Goal: Task Accomplishment & Management: Use online tool/utility

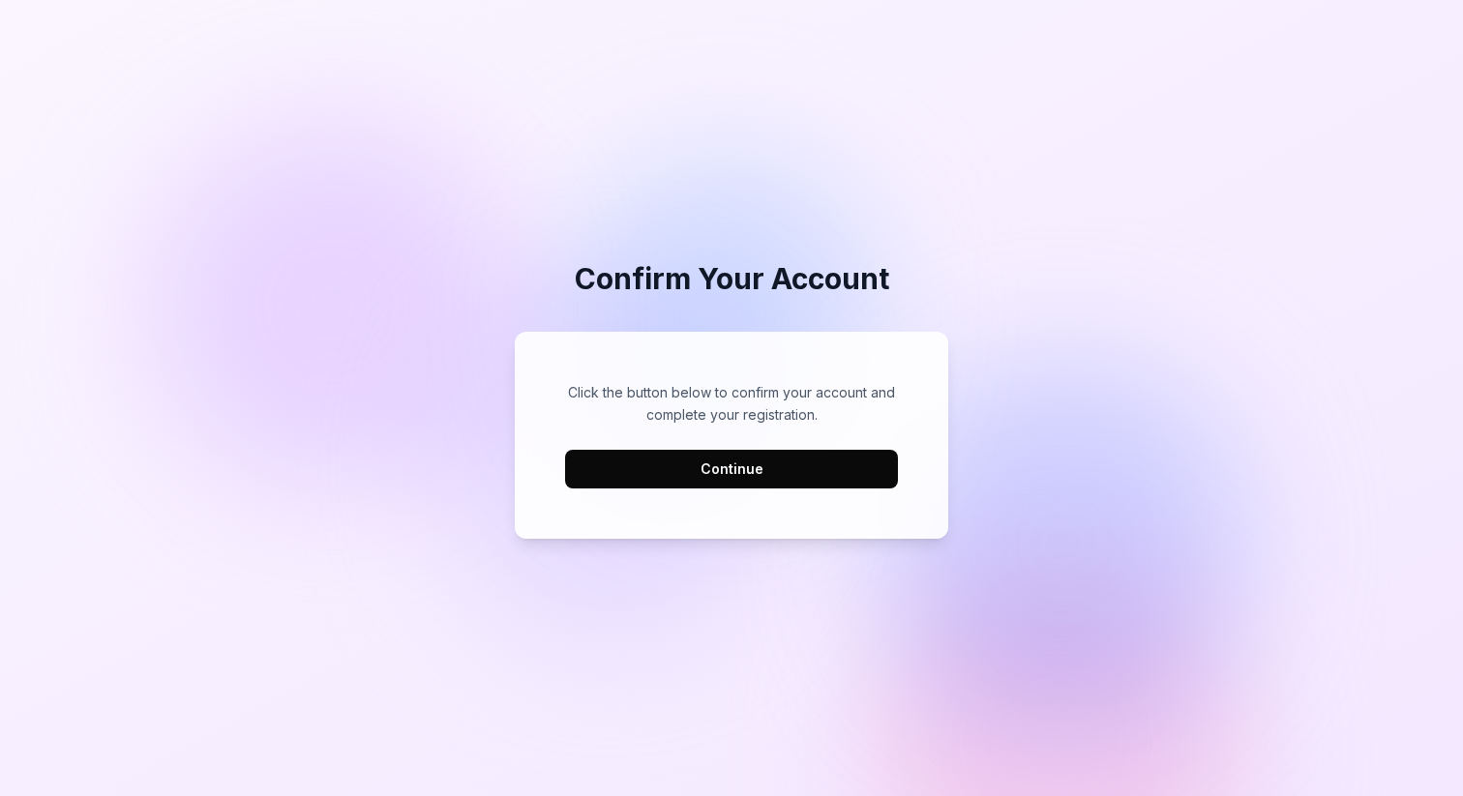
click at [806, 473] on button "Continue" at bounding box center [731, 469] width 333 height 39
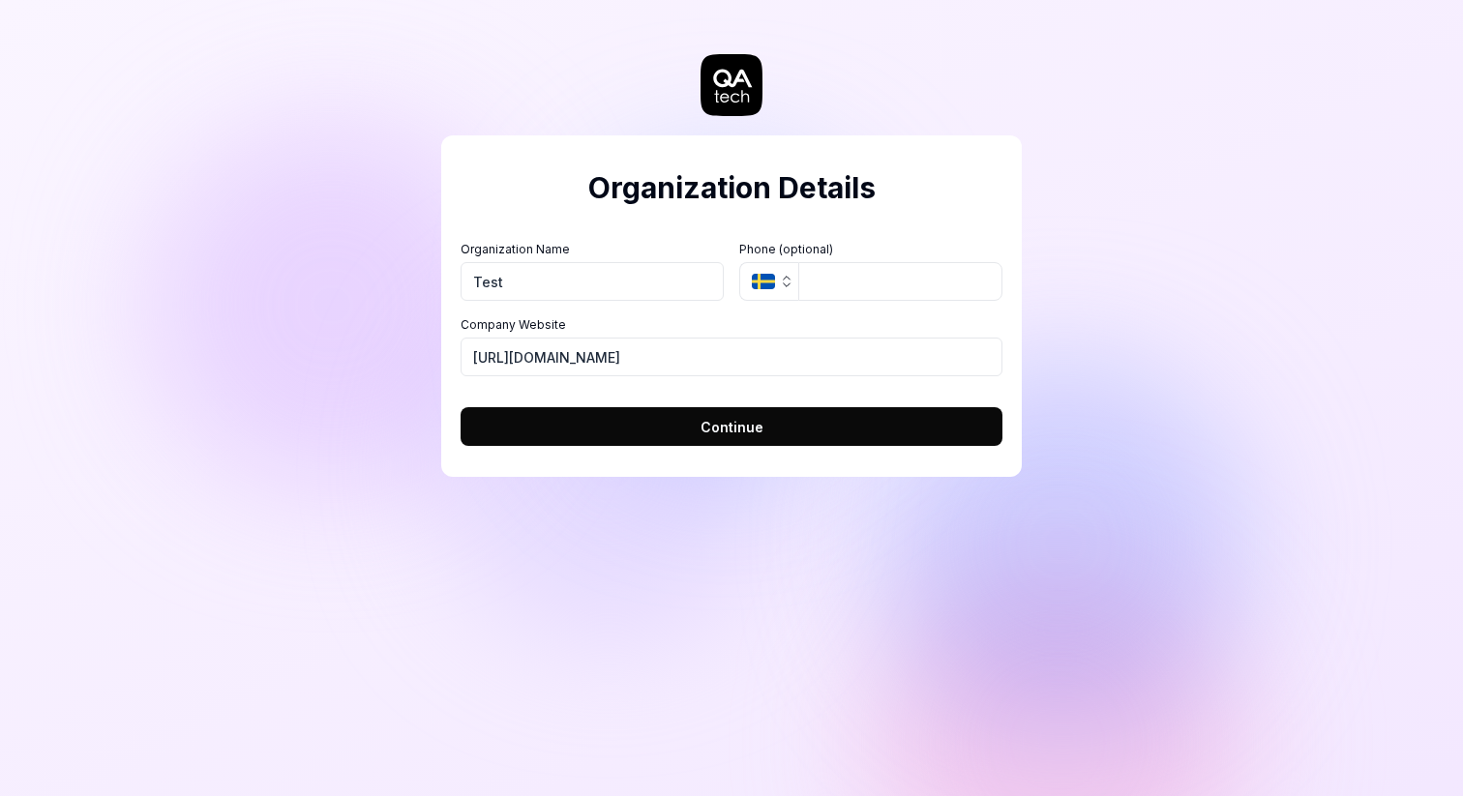
type input "Test"
drag, startPoint x: 690, startPoint y: 365, endPoint x: 383, endPoint y: 355, distance: 306.9
click at [383, 355] on div "Organization Details Organization Name Test Organization Logo (Square minimum 2…" at bounding box center [731, 398] width 1463 height 796
click at [679, 436] on button "Continue" at bounding box center [732, 426] width 542 height 39
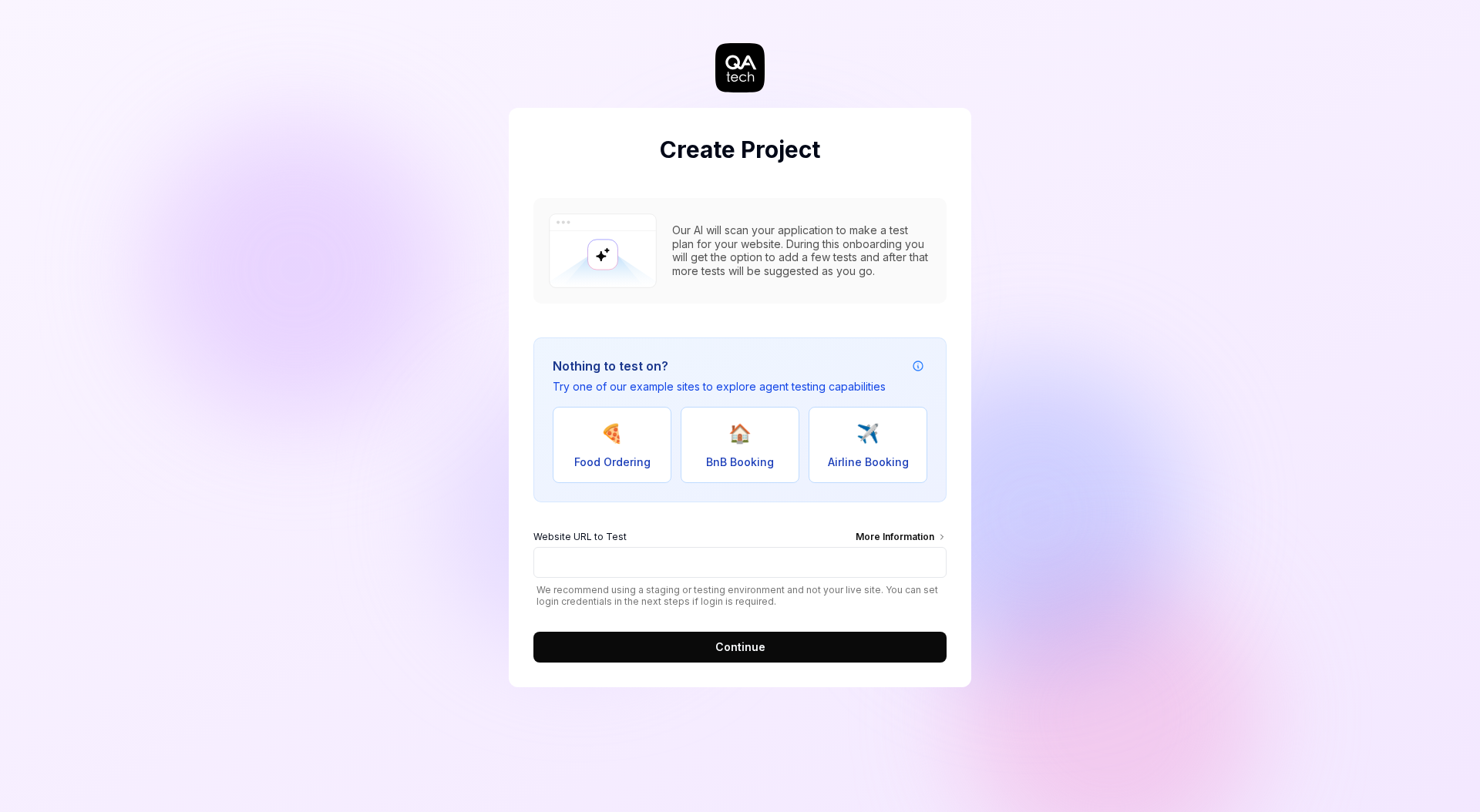
click at [438, 425] on div "Create Project Our AI will scan your application to make a test plan for your w…" at bounding box center [740, 406] width 1480 height 812
click at [592, 435] on button "🍕 Food Ordering" at bounding box center [612, 445] width 119 height 76
type input "https://real-dashdish.vercel.app/"
click at [821, 633] on button "Continue" at bounding box center [740, 646] width 413 height 31
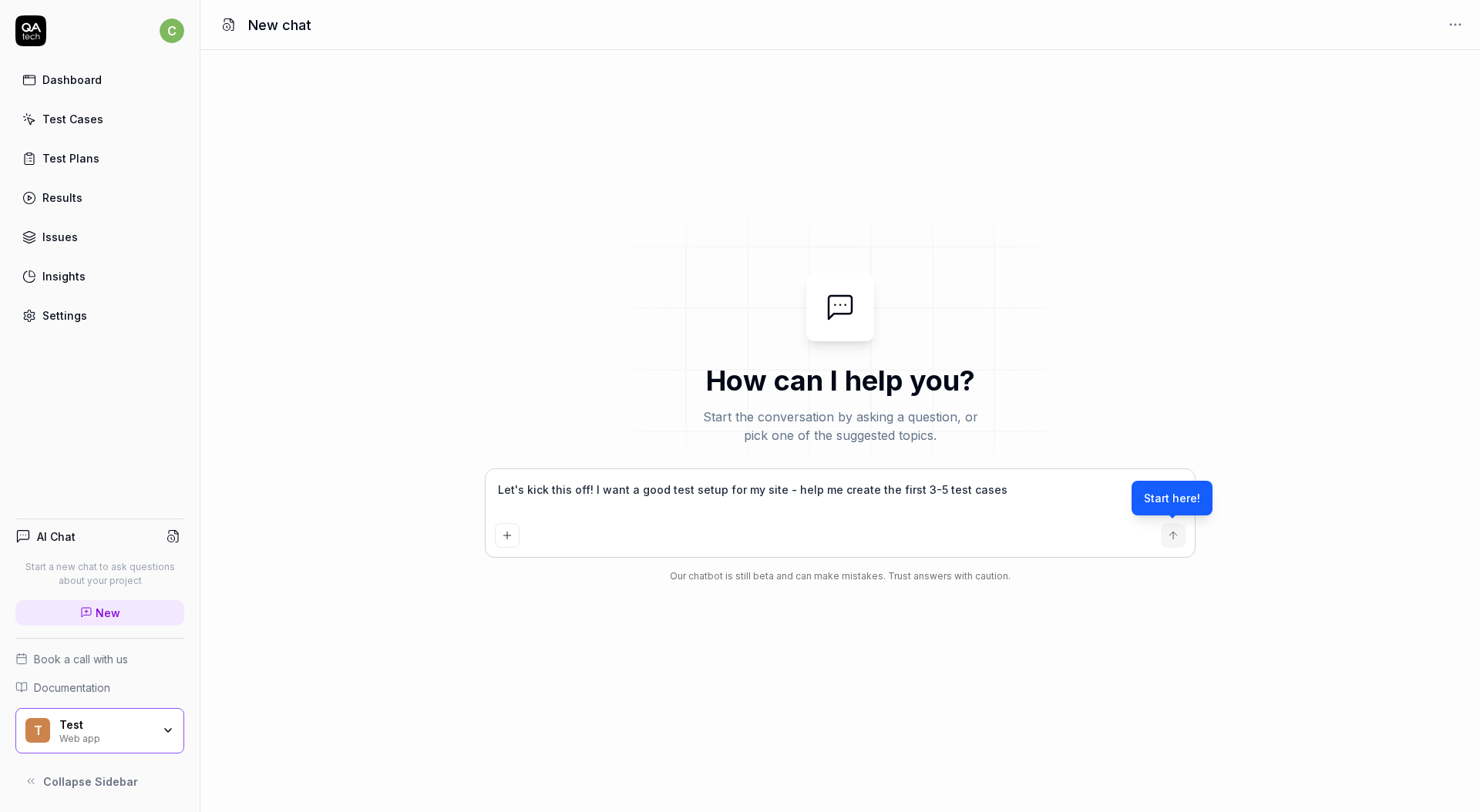
type textarea "*"
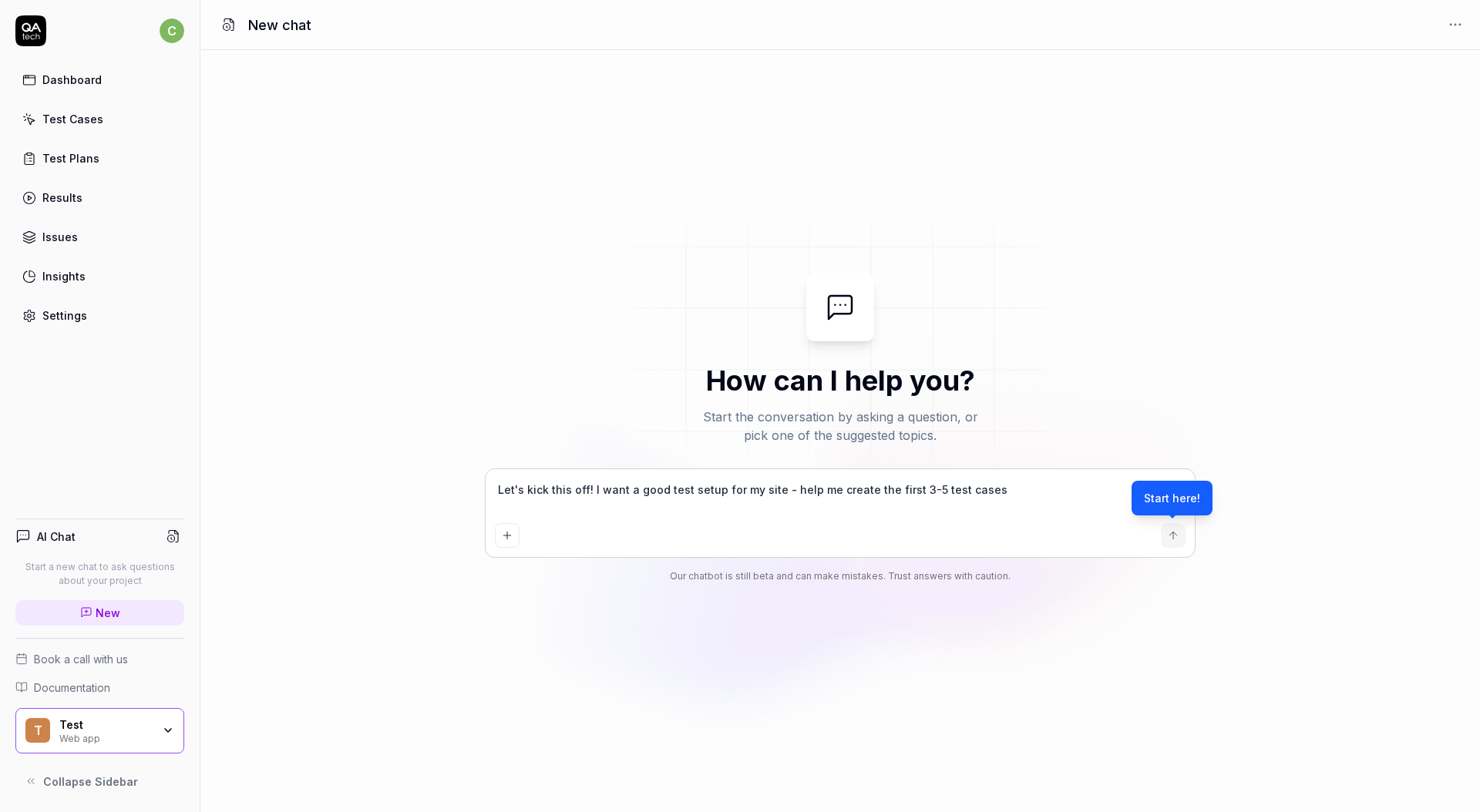
type textarea "r"
type textarea "*"
type textarea "ru"
type textarea "*"
type textarea "run"
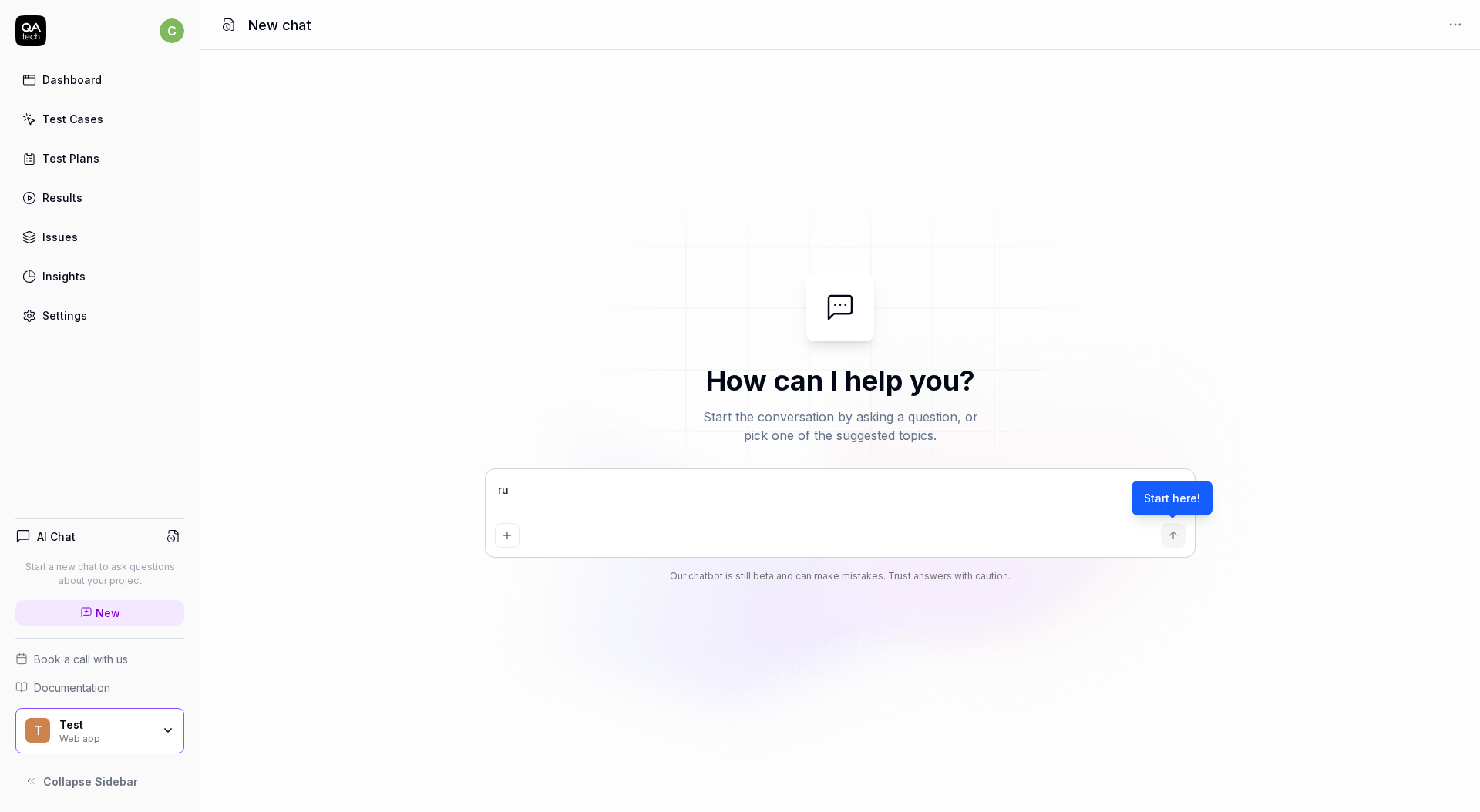
type textarea "*"
type textarea "run"
type textarea "*"
type textarea "run e"
type textarea "*"
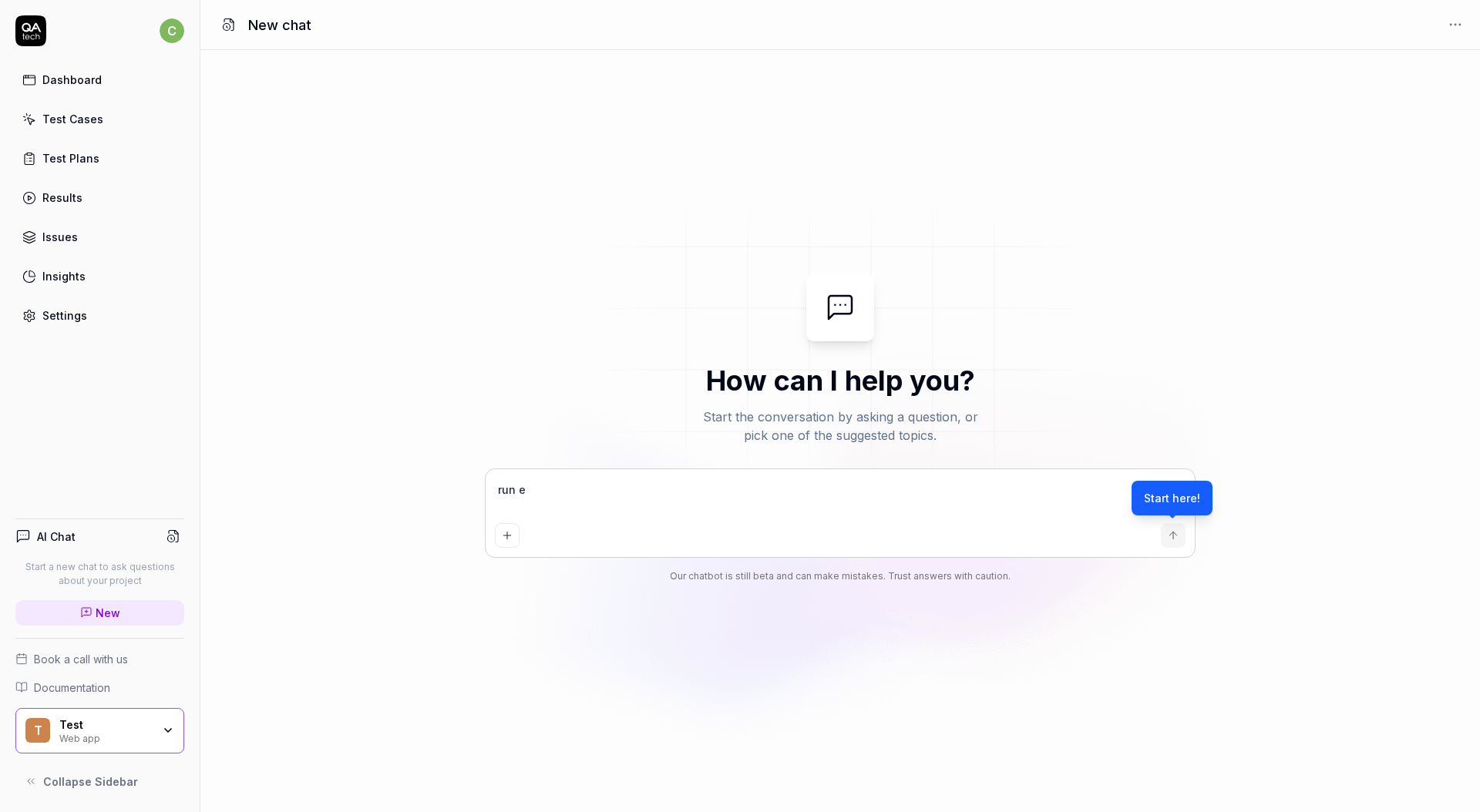
type textarea "run ex"
type textarea "*"
type textarea "run exp"
type textarea "*"
type textarea "run expl"
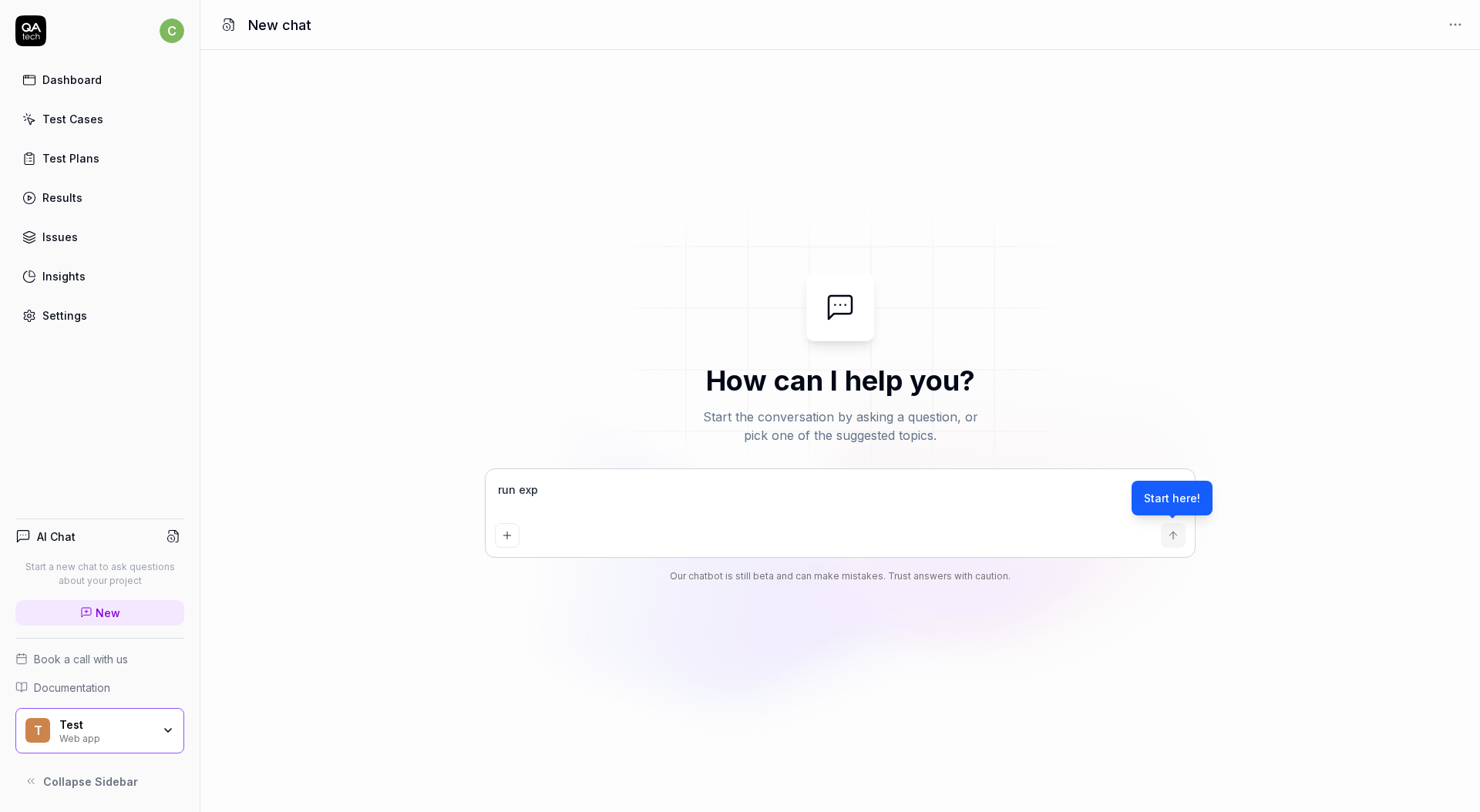
type textarea "*"
type textarea "run explo"
type textarea "*"
type textarea "run explor"
type textarea "*"
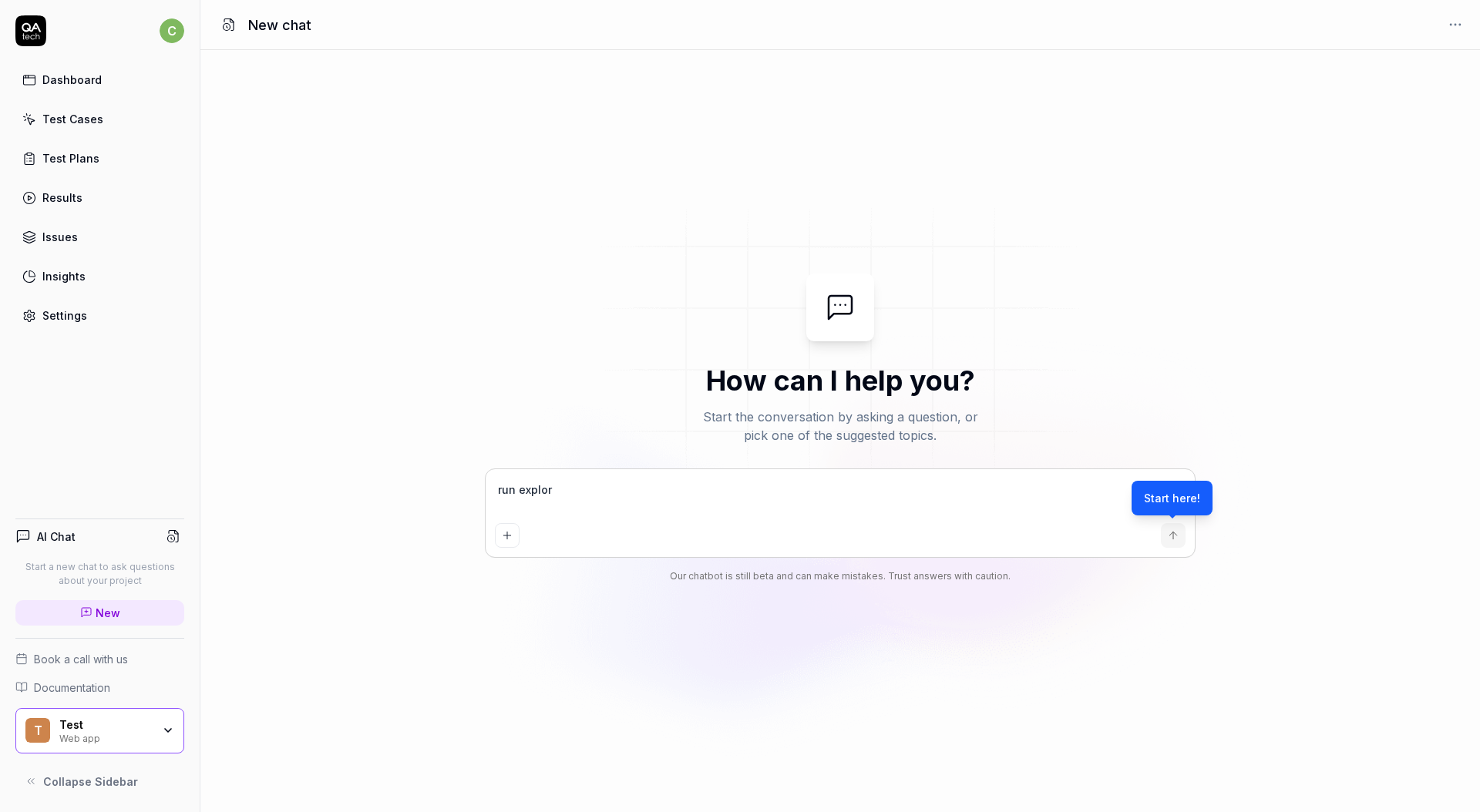
type textarea "run explora"
type textarea "*"
type textarea "run explorat"
type textarea "*"
type textarea "run explorato"
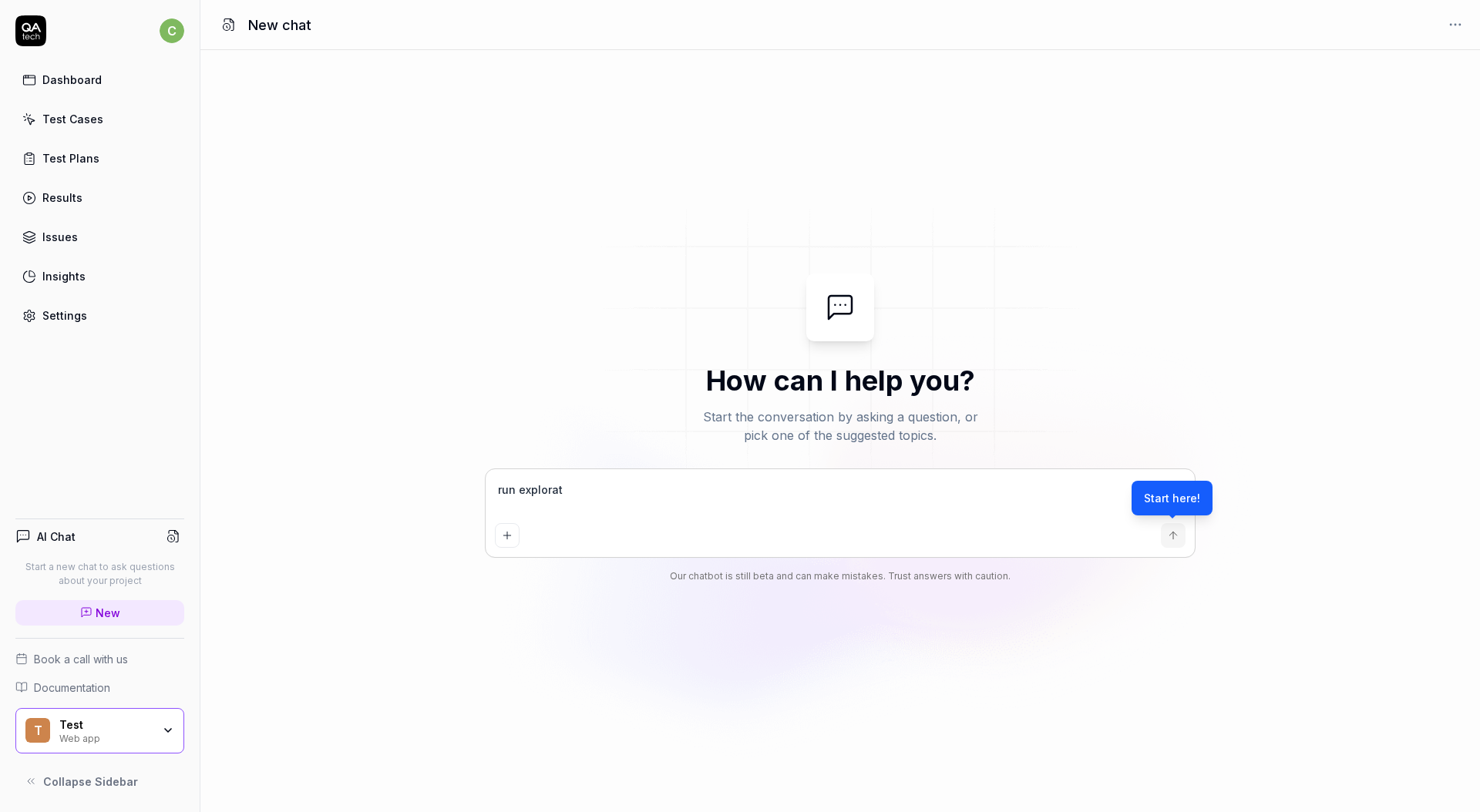
type textarea "*"
type textarea "run explorator"
type textarea "*"
type textarea "run exploratory"
type textarea "*"
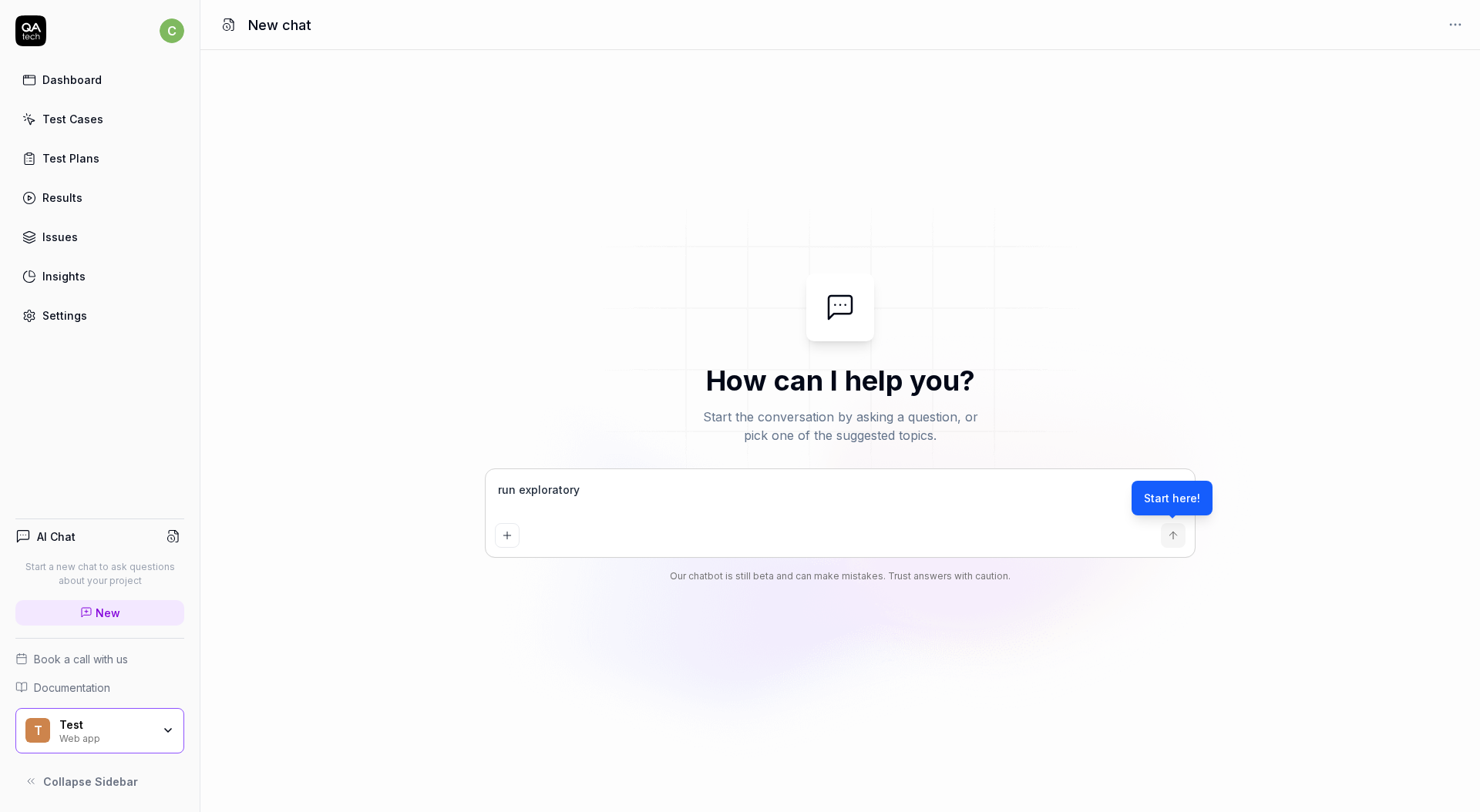
type textarea "run exploratory"
type textarea "*"
type textarea "run exploratory t"
type textarea "*"
type textarea "run exploratory te"
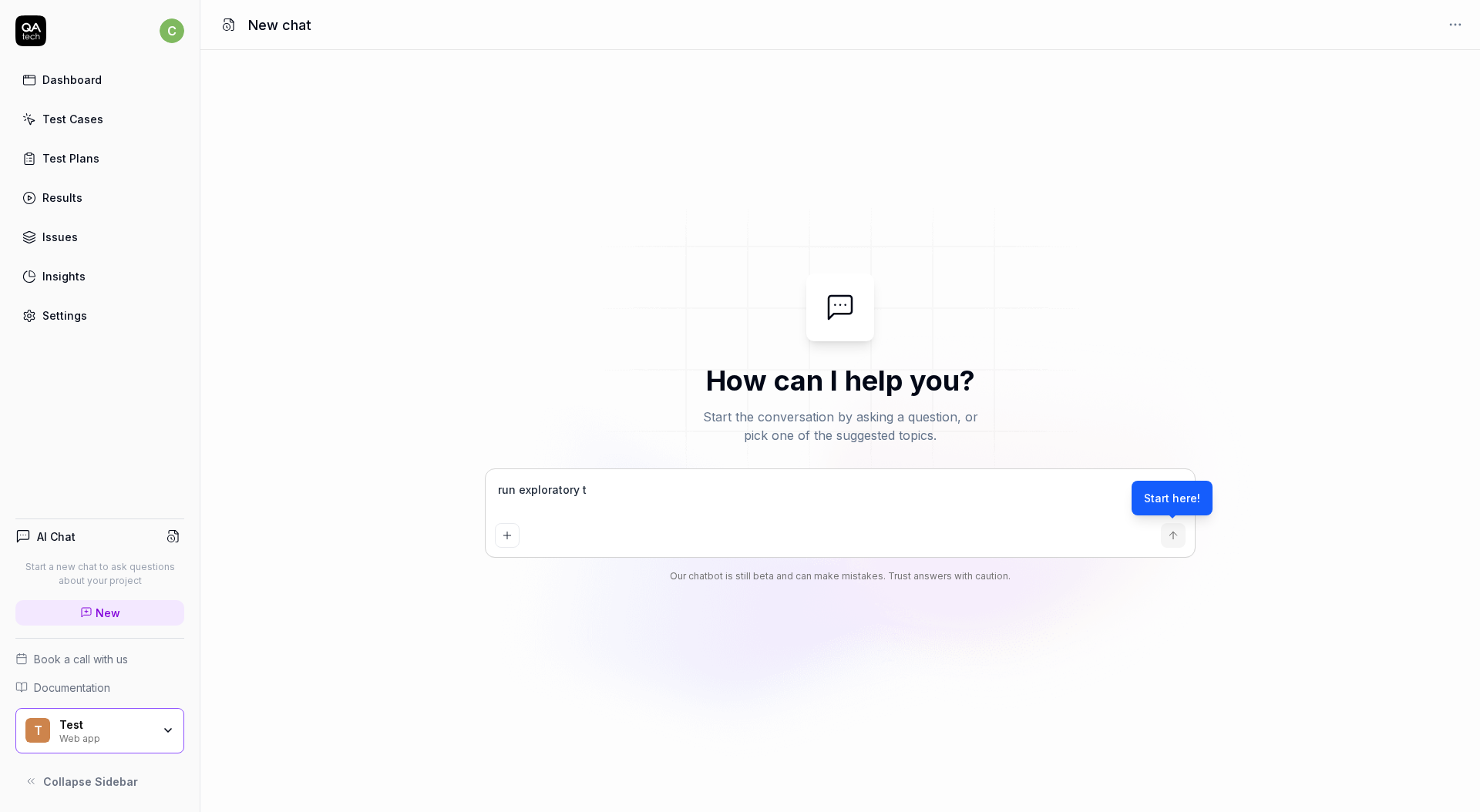
type textarea "*"
type textarea "run exploratory tes"
type textarea "*"
type textarea "run exploratory test"
type textarea "*"
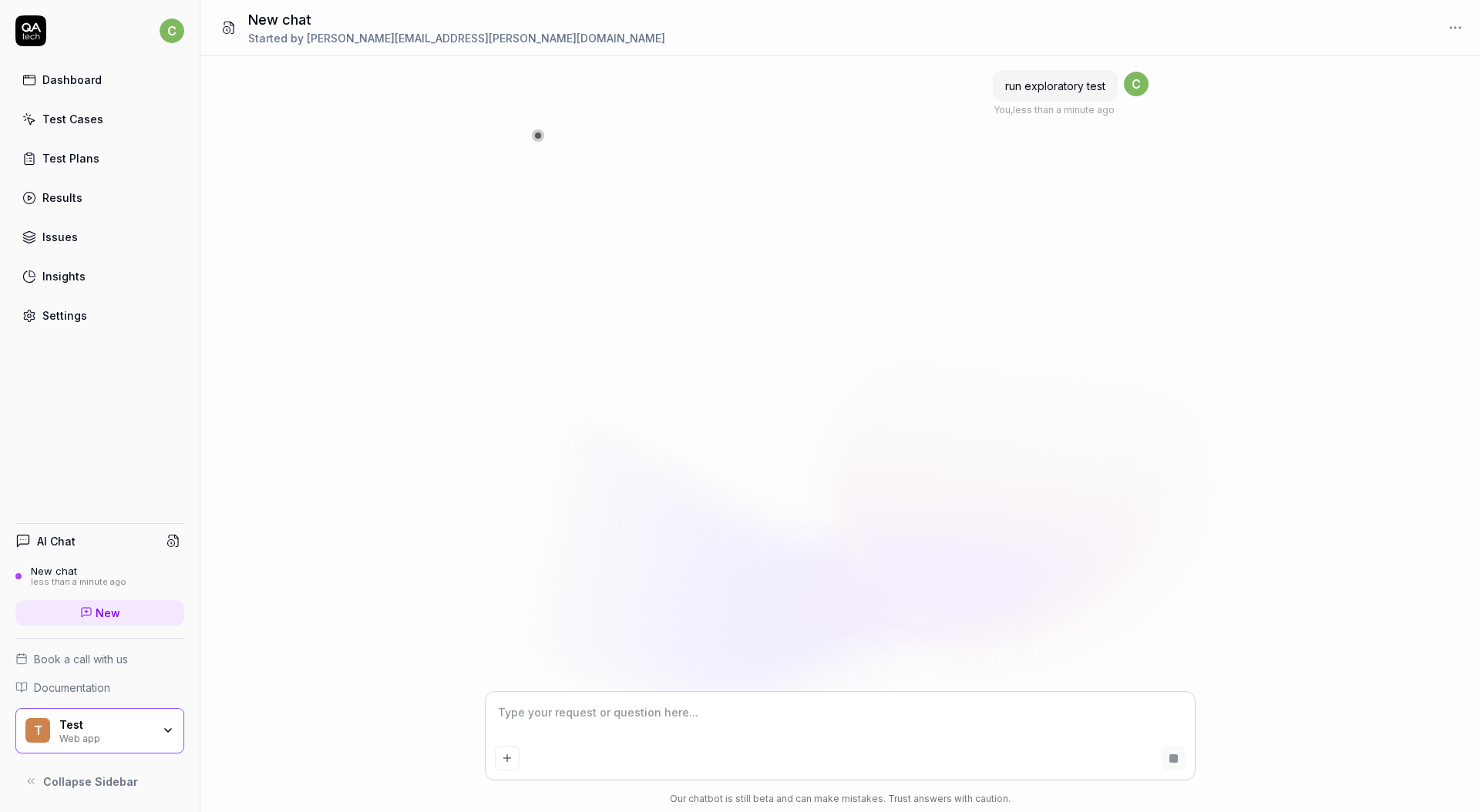
type textarea "*"
click at [107, 119] on link "Test Cases" at bounding box center [100, 119] width 169 height 30
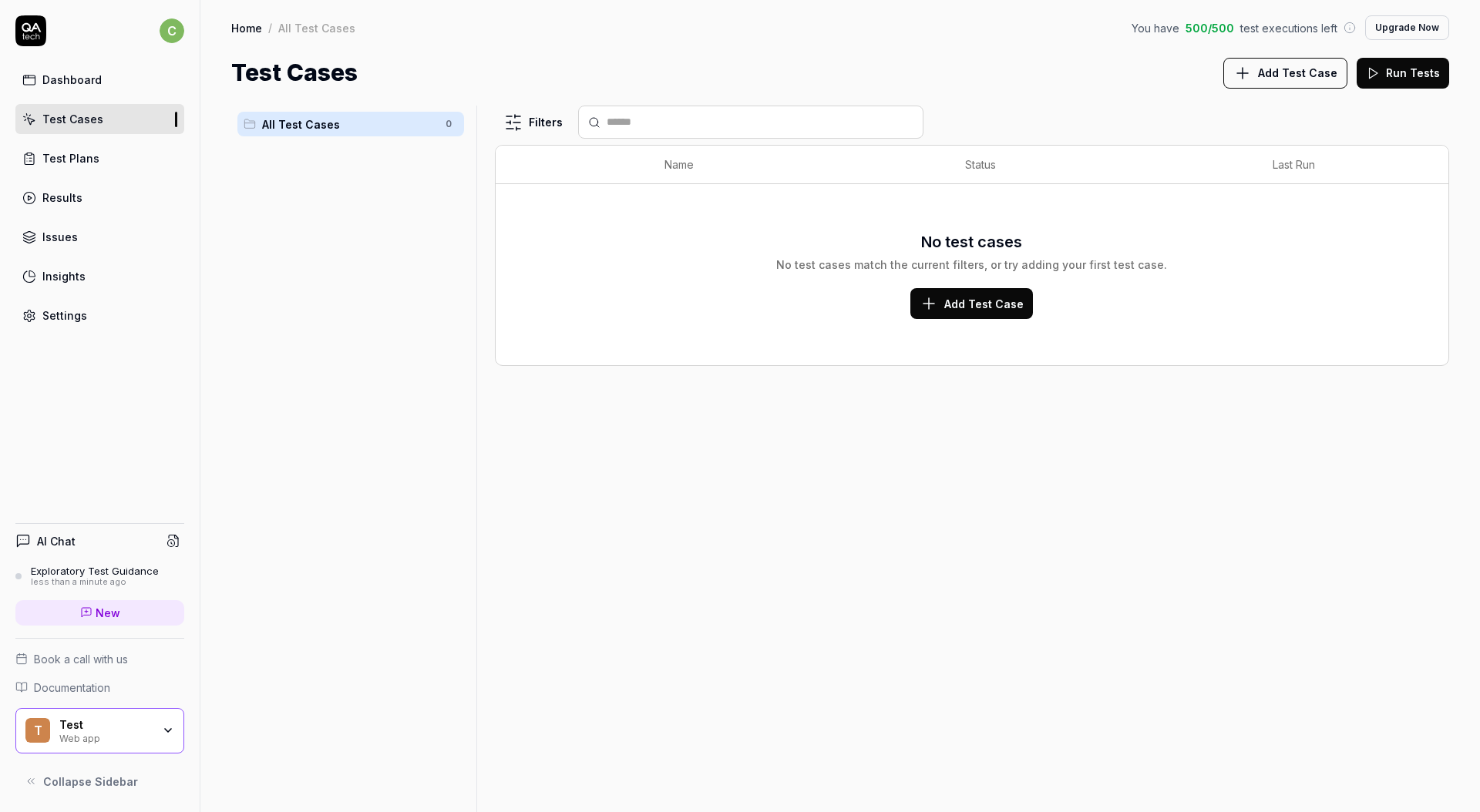
click at [81, 84] on div "Dashboard" at bounding box center [72, 80] width 60 height 16
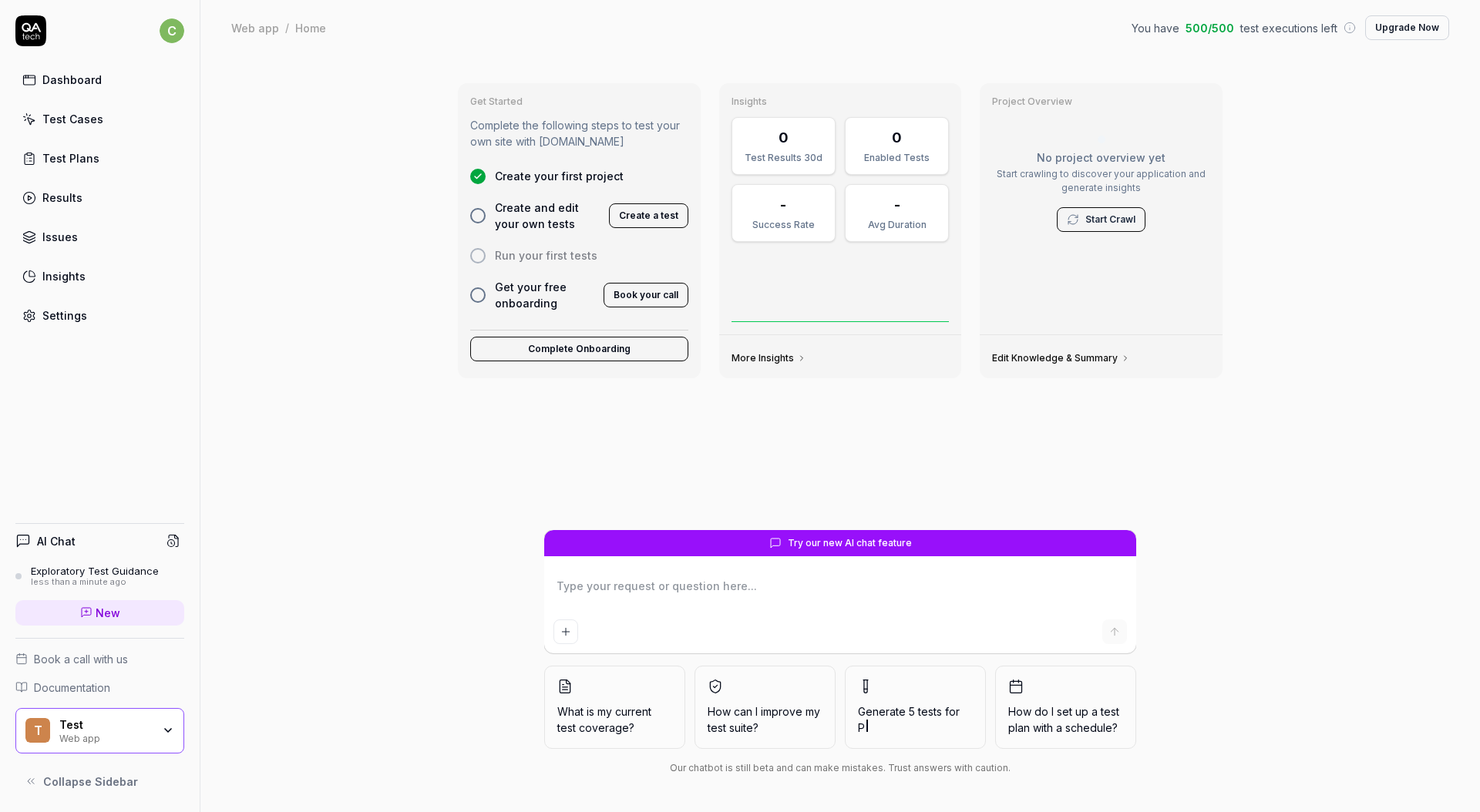
click at [80, 580] on div "less than a minute ago" at bounding box center [95, 583] width 128 height 11
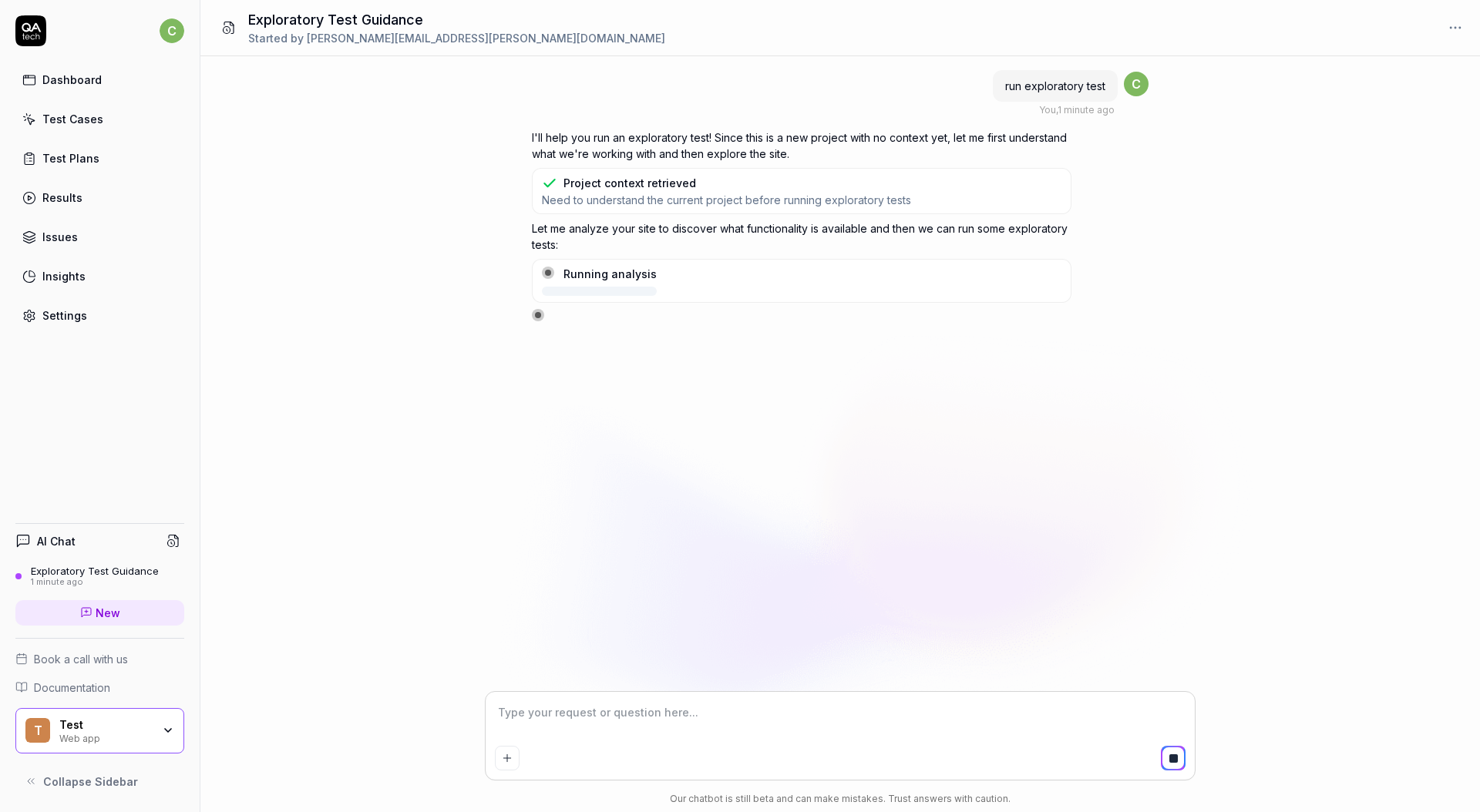
click at [90, 127] on div "Test Cases" at bounding box center [72, 119] width 61 height 16
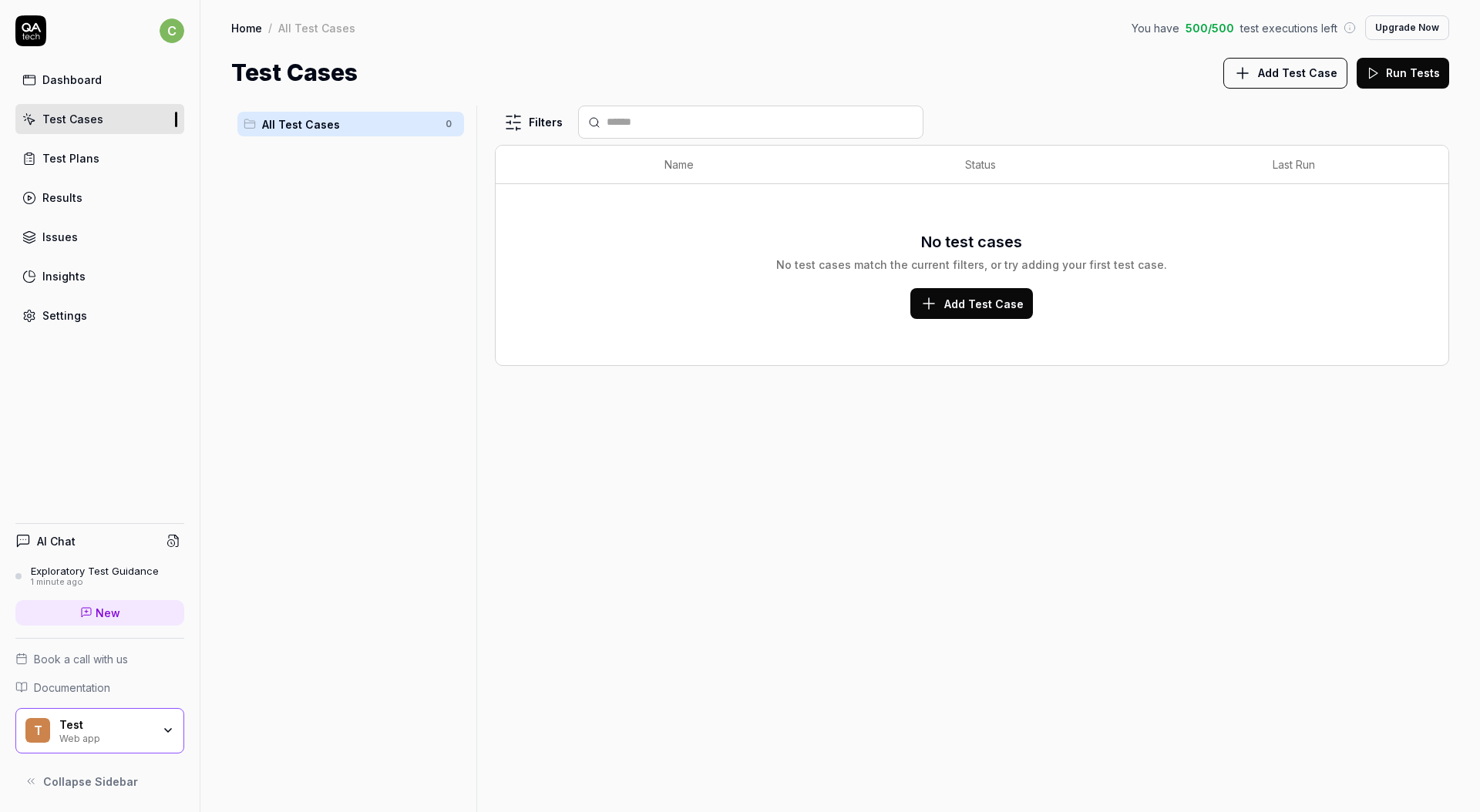
click at [938, 298] on icon at bounding box center [928, 303] width 18 height 18
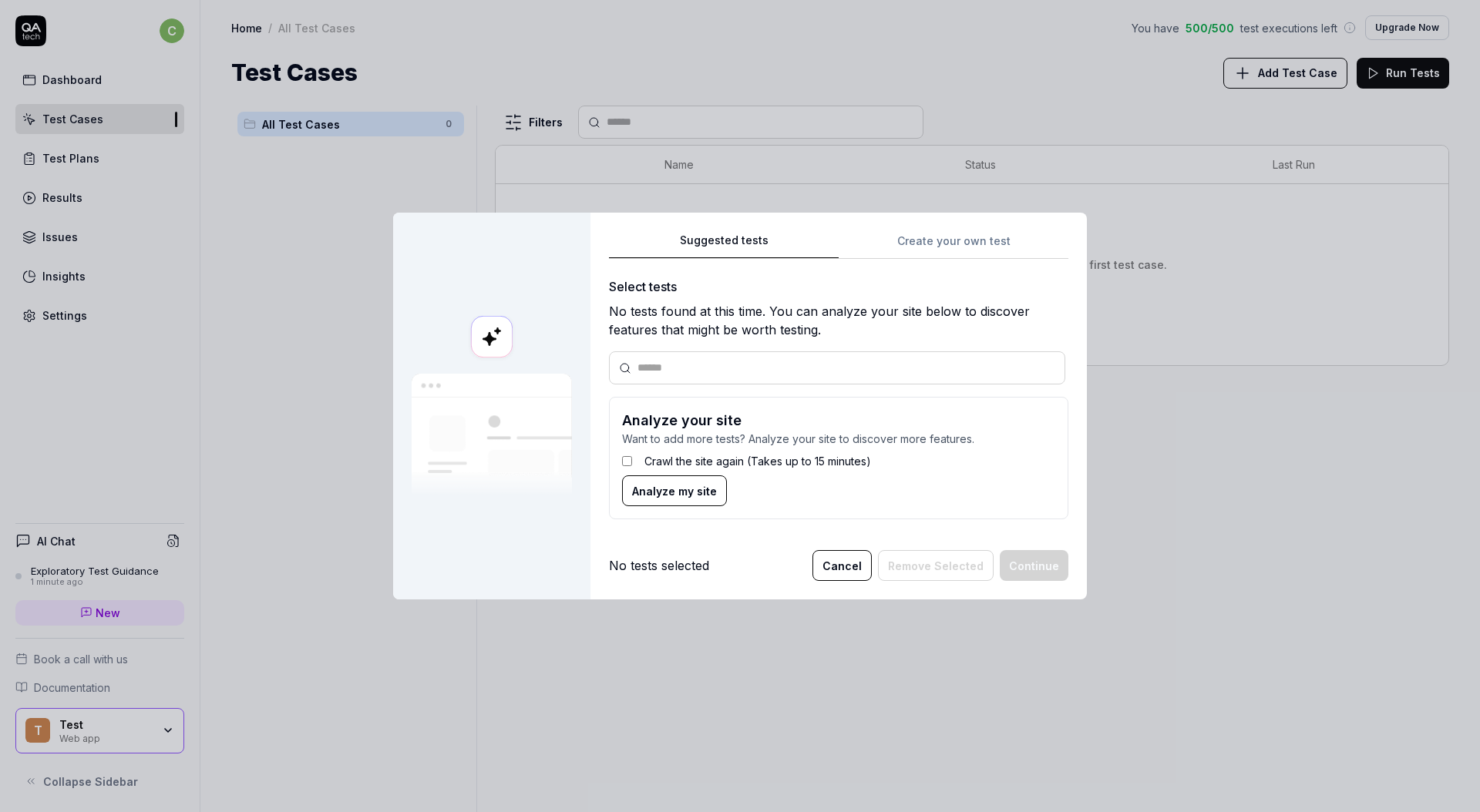
click at [840, 578] on button "Cancel" at bounding box center [842, 565] width 60 height 31
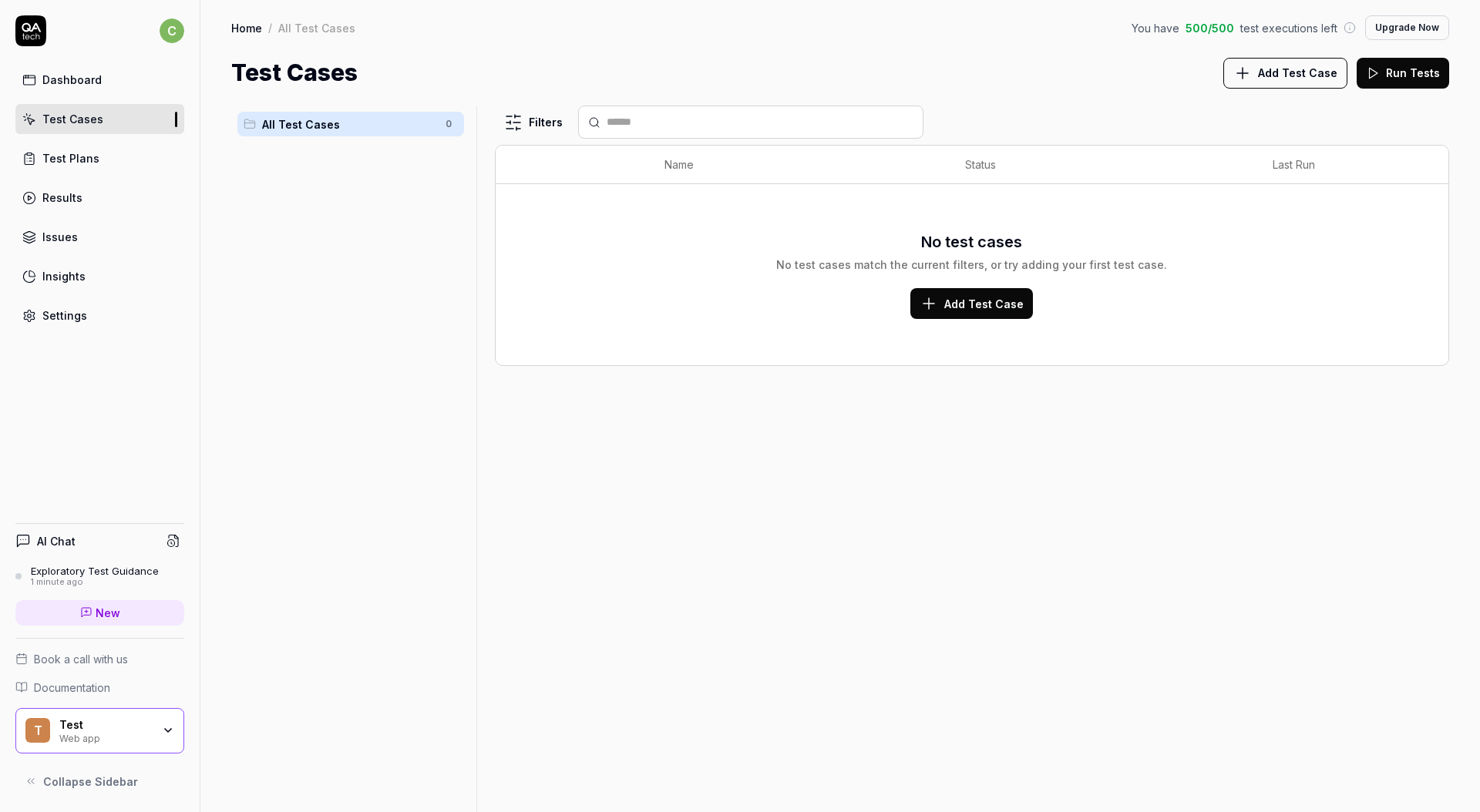
click at [974, 296] on span "Add Test Case" at bounding box center [984, 304] width 80 height 16
click at [1165, 64] on button "Add Test Case" at bounding box center [1286, 73] width 124 height 31
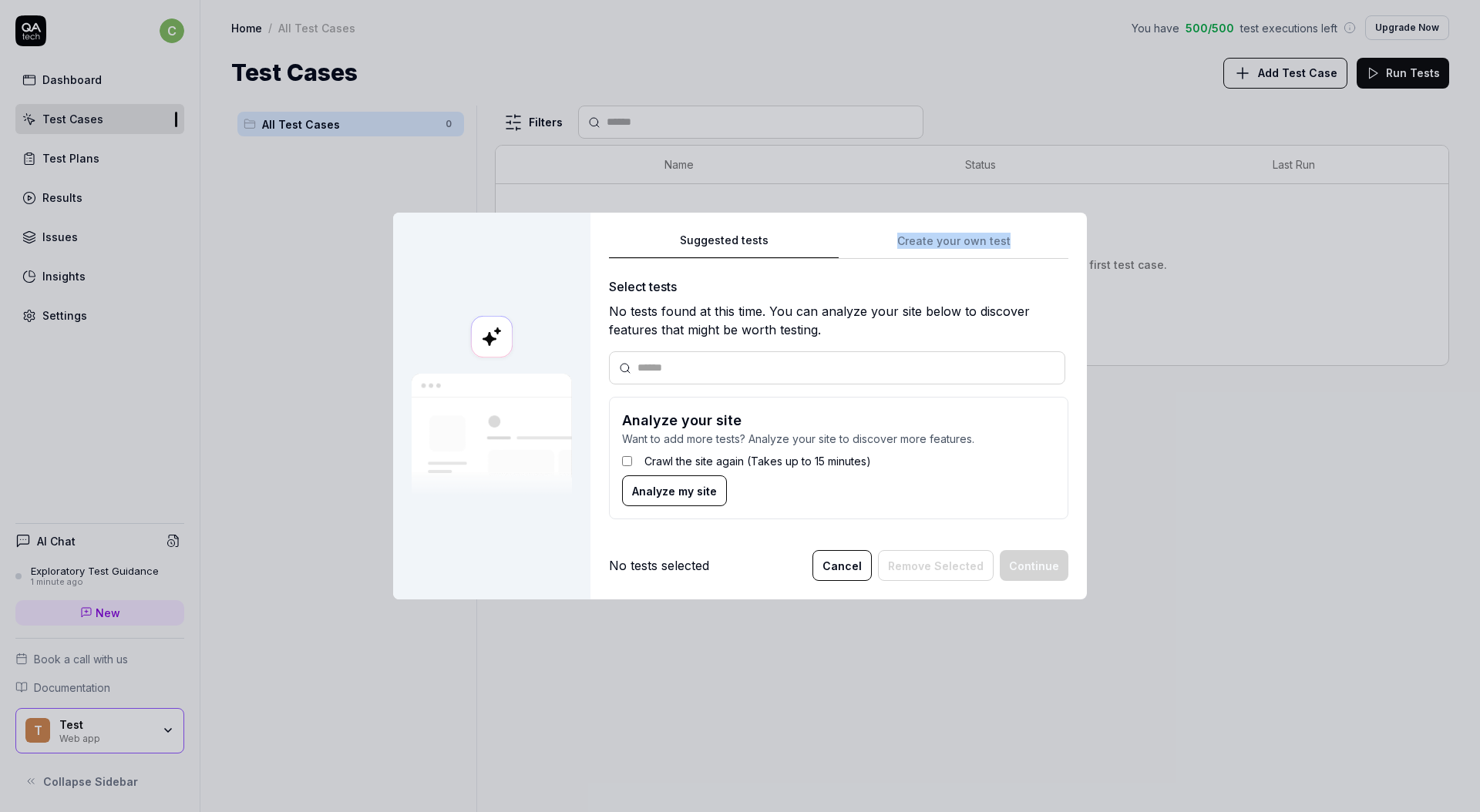
drag, startPoint x: 950, startPoint y: 258, endPoint x: 681, endPoint y: 249, distance: 269.2
click at [683, 249] on div "Suggested tests Create your own test" at bounding box center [838, 245] width 460 height 29
click at [816, 562] on button "Cancel" at bounding box center [842, 565] width 60 height 31
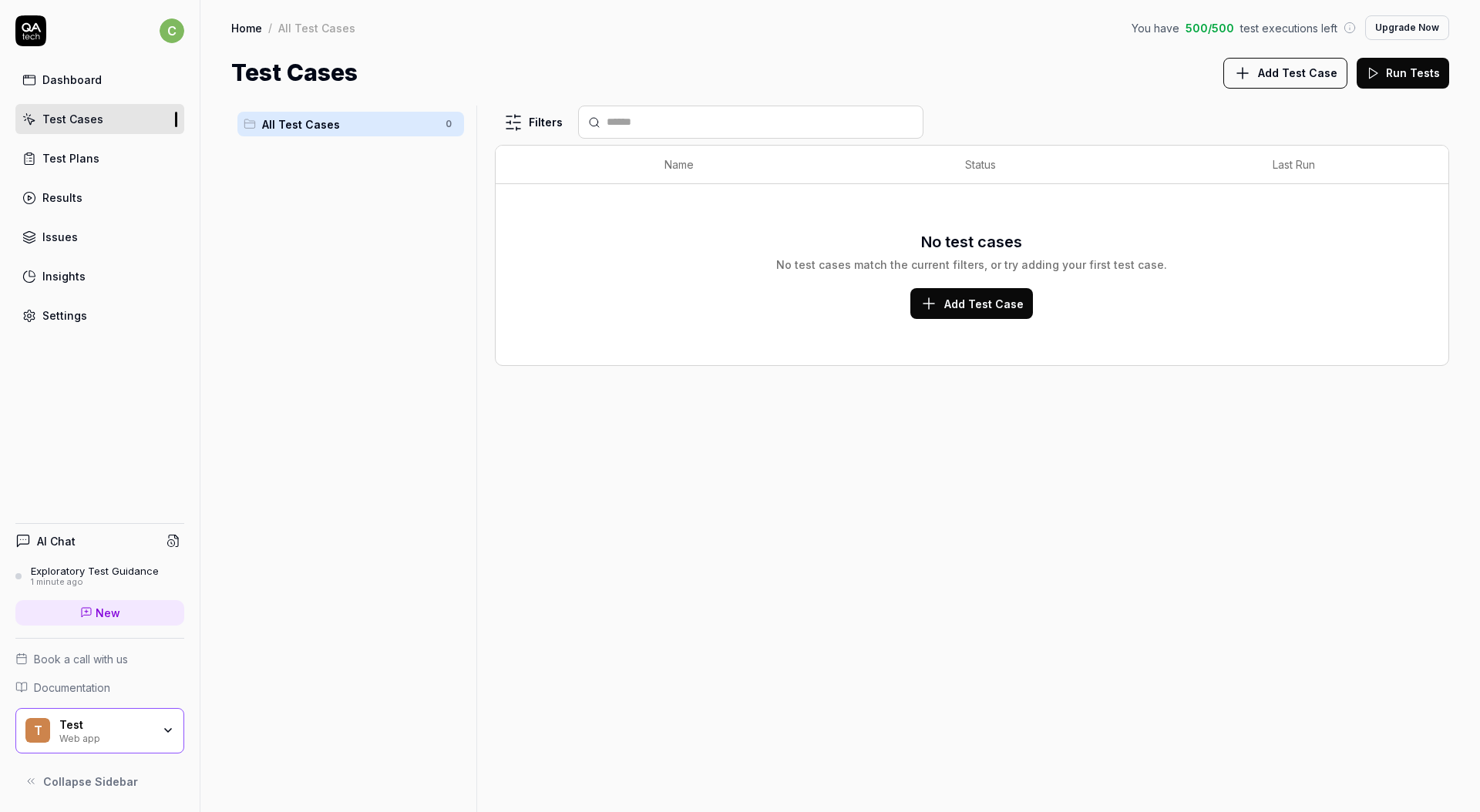
click at [97, 86] on div "Dashboard" at bounding box center [72, 80] width 60 height 16
click at [104, 568] on div "Exploratory Test Guidance" at bounding box center [95, 570] width 128 height 12
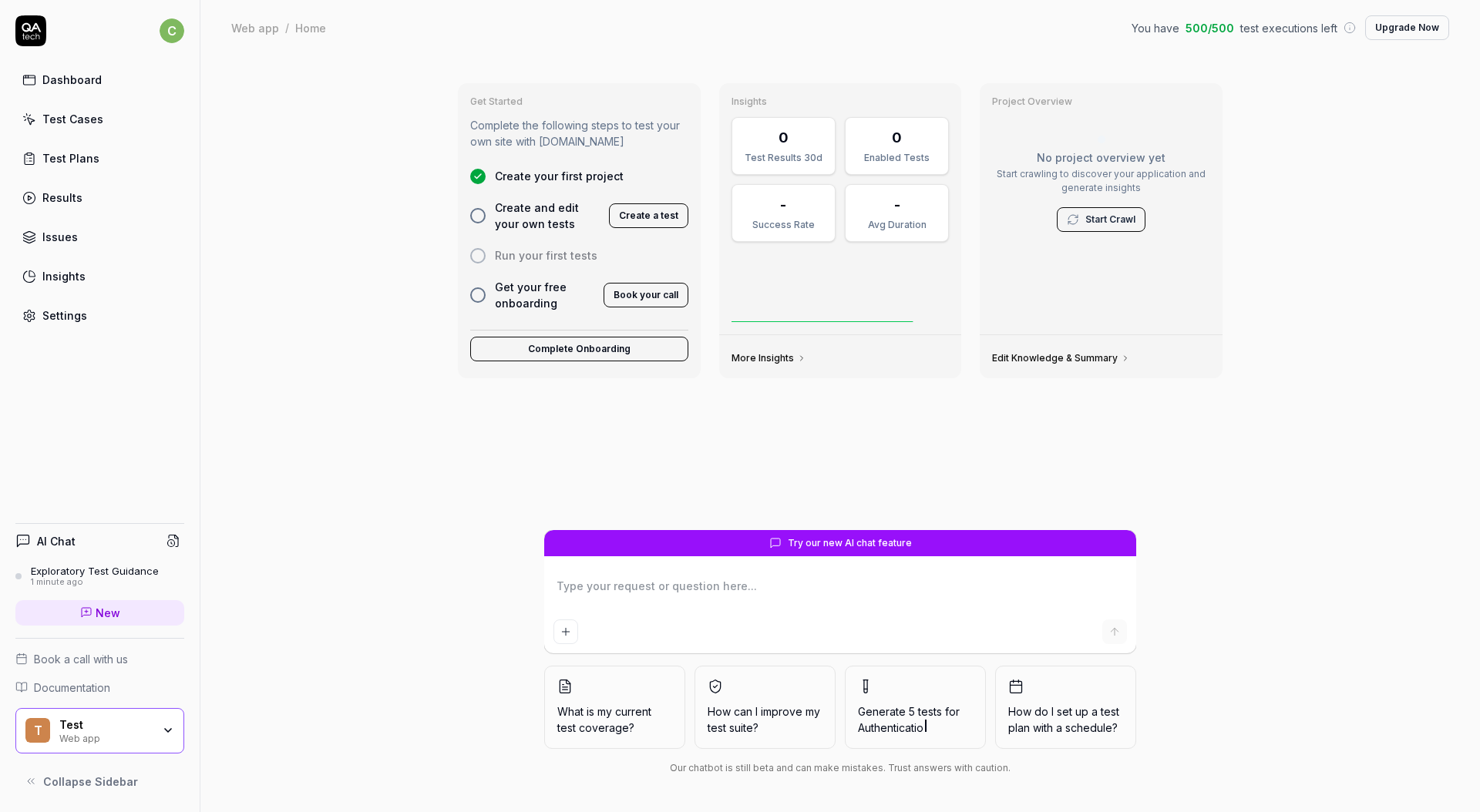
click at [104, 568] on div "Exploratory Test Guidance" at bounding box center [95, 570] width 128 height 12
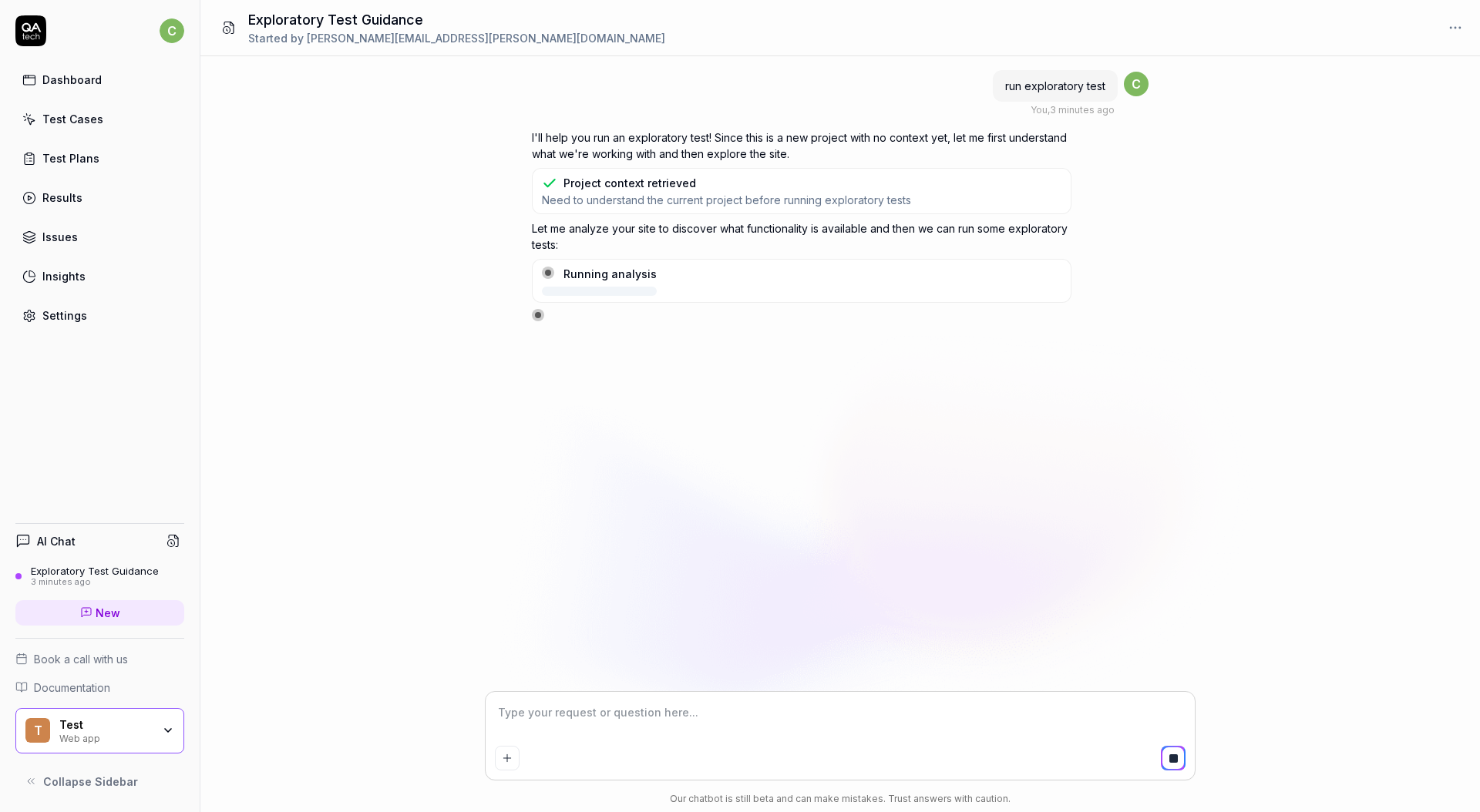
click at [792, 440] on div "run exploratory test You , 3 minutes ago c I'll help you run an exploratory tes…" at bounding box center [840, 374] width 1279 height 635
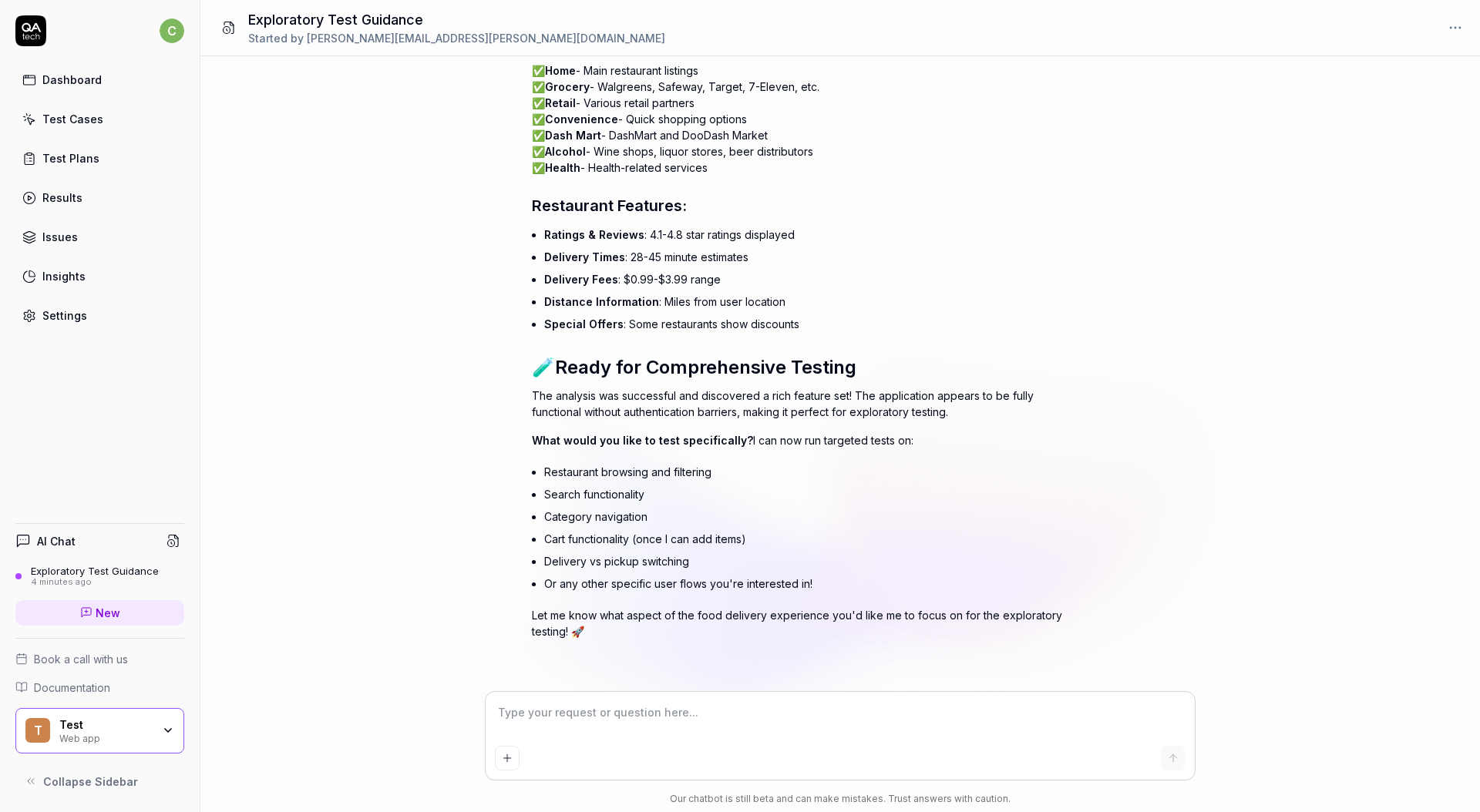
scroll to position [850, 0]
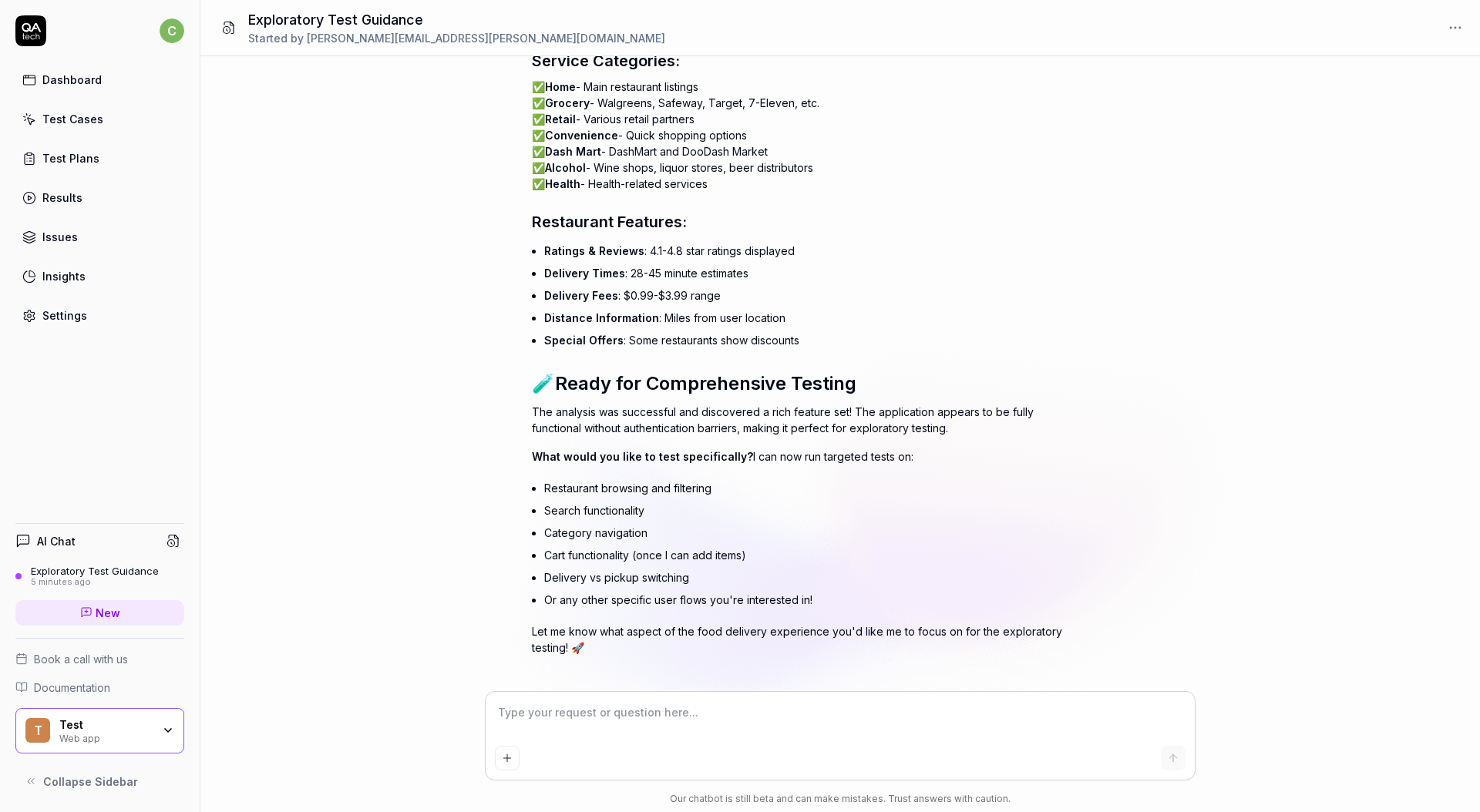
type textarea "*"
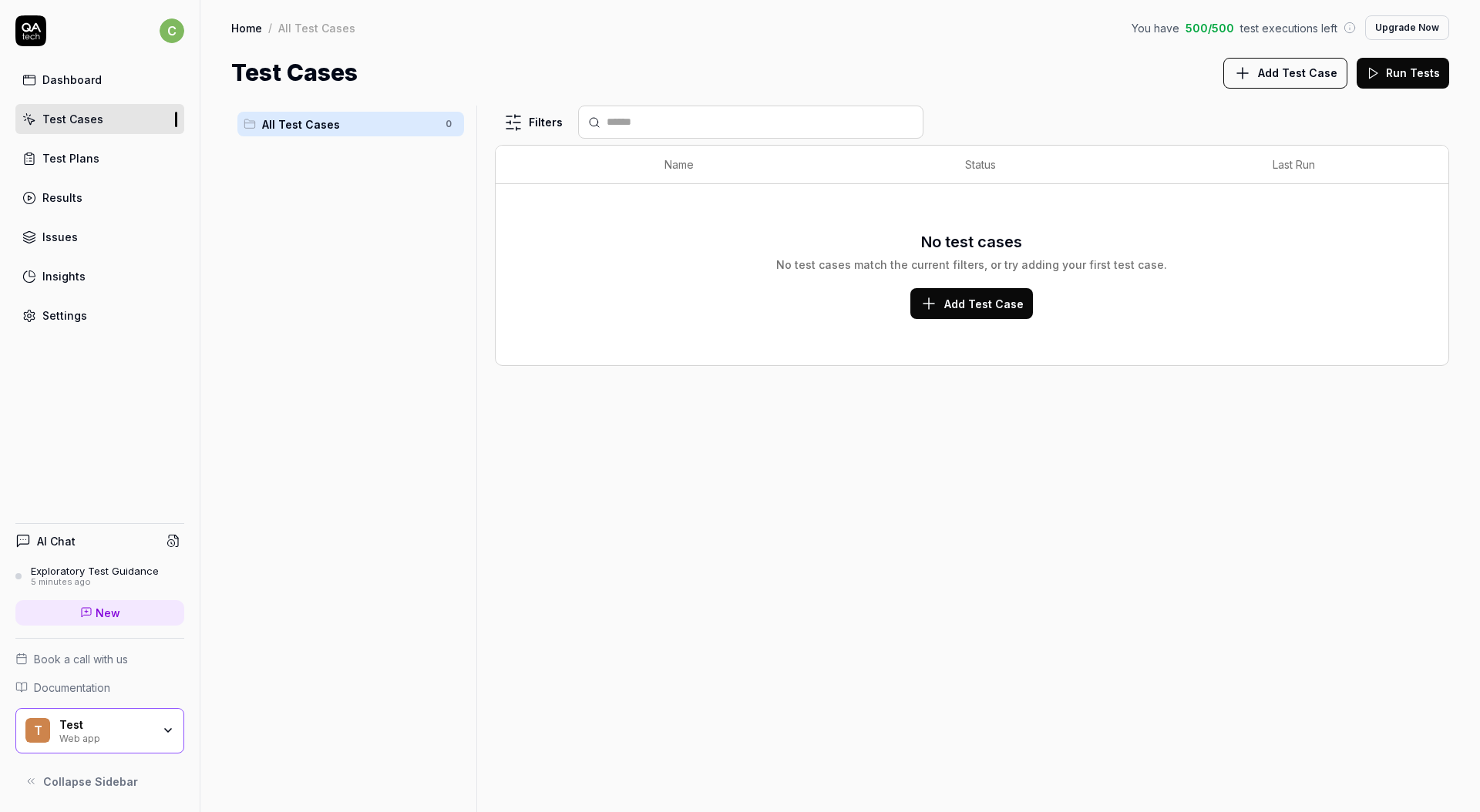
click at [979, 292] on button "Add Test Case" at bounding box center [972, 303] width 123 height 31
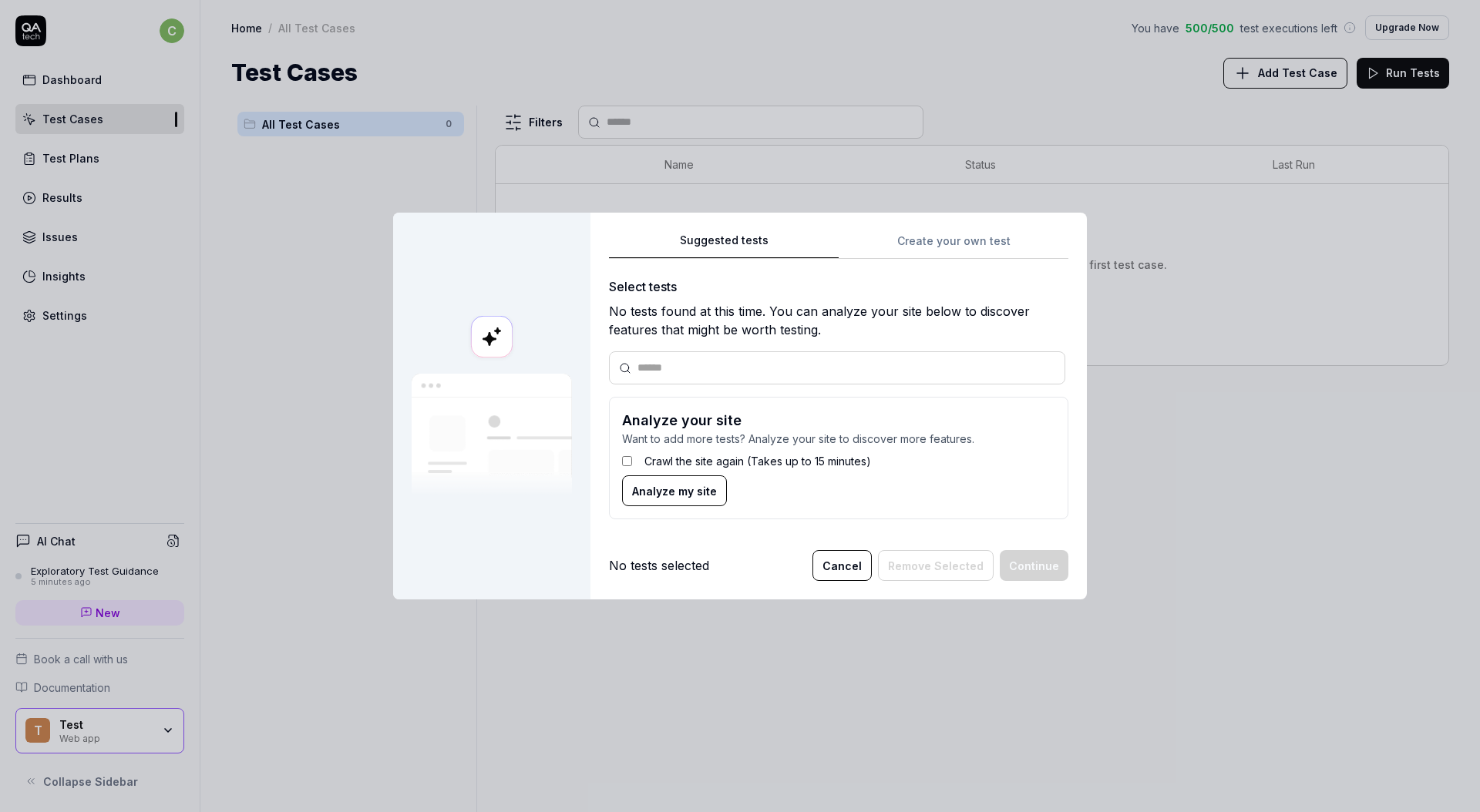
click at [637, 450] on div "Crawl the site again (Takes up to 15 minutes)" at bounding box center [839, 461] width 433 height 29
click at [636, 461] on div "Crawl the site again (Takes up to 15 minutes)" at bounding box center [839, 461] width 433 height 29
click at [626, 594] on div "Suggested tests Create your own test Select tests No tests found at this time. …" at bounding box center [838, 406] width 496 height 388
click at [692, 492] on span "Analyze my site" at bounding box center [674, 491] width 84 height 16
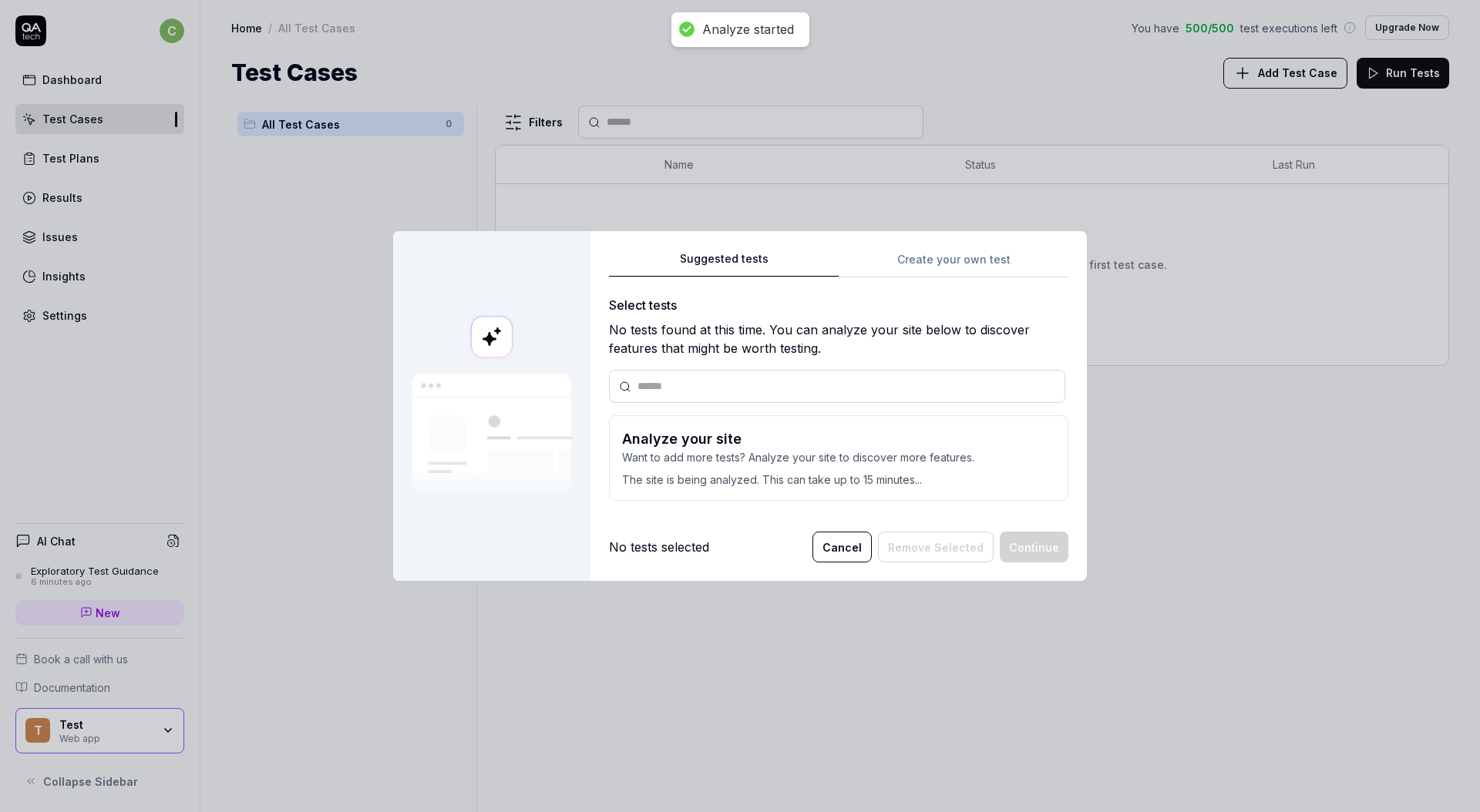
click at [746, 392] on input "text" at bounding box center [846, 386] width 417 height 16
click at [713, 391] on input "text" at bounding box center [846, 386] width 417 height 16
